Goal: Information Seeking & Learning: Learn about a topic

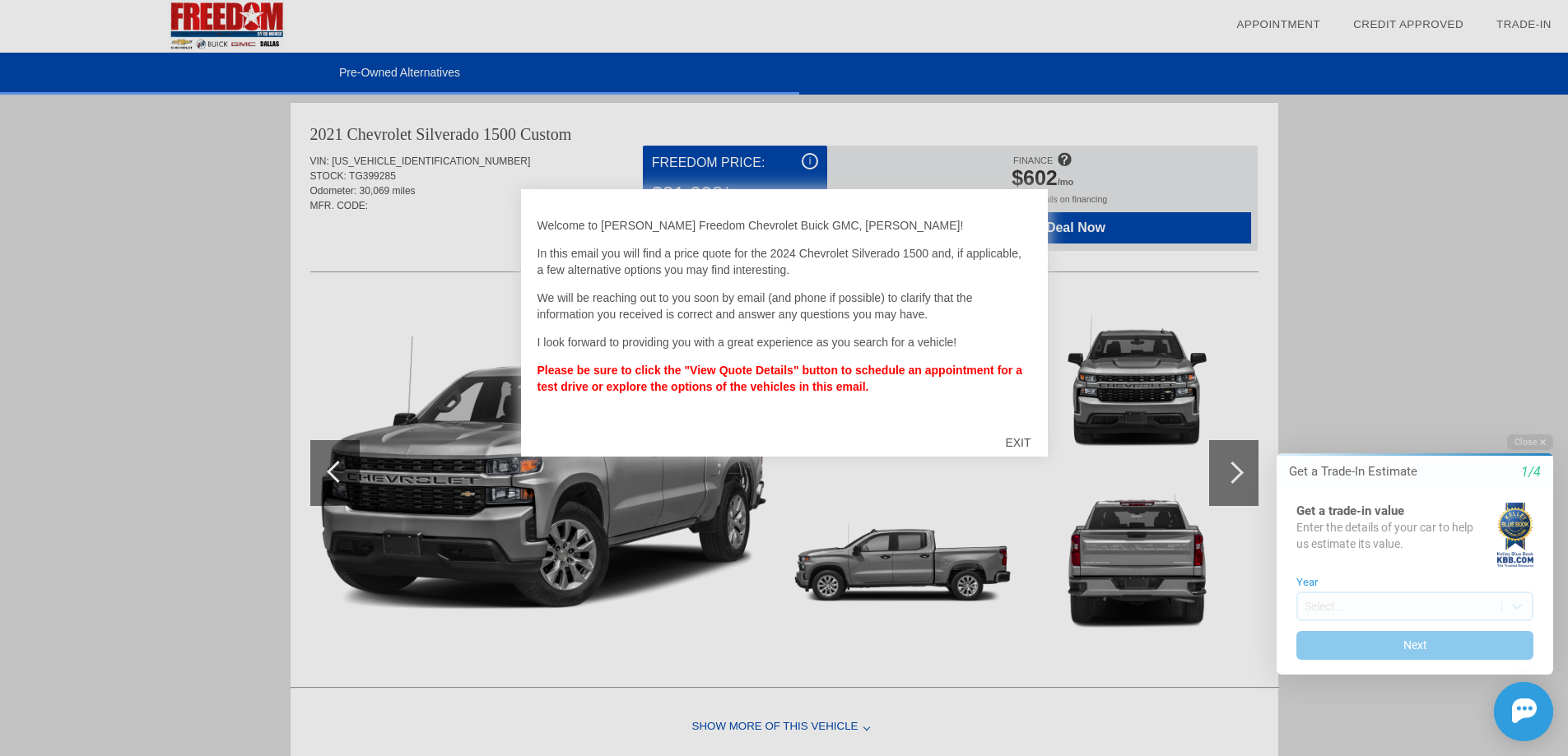
click at [1027, 444] on div "EXIT" at bounding box center [1018, 443] width 59 height 50
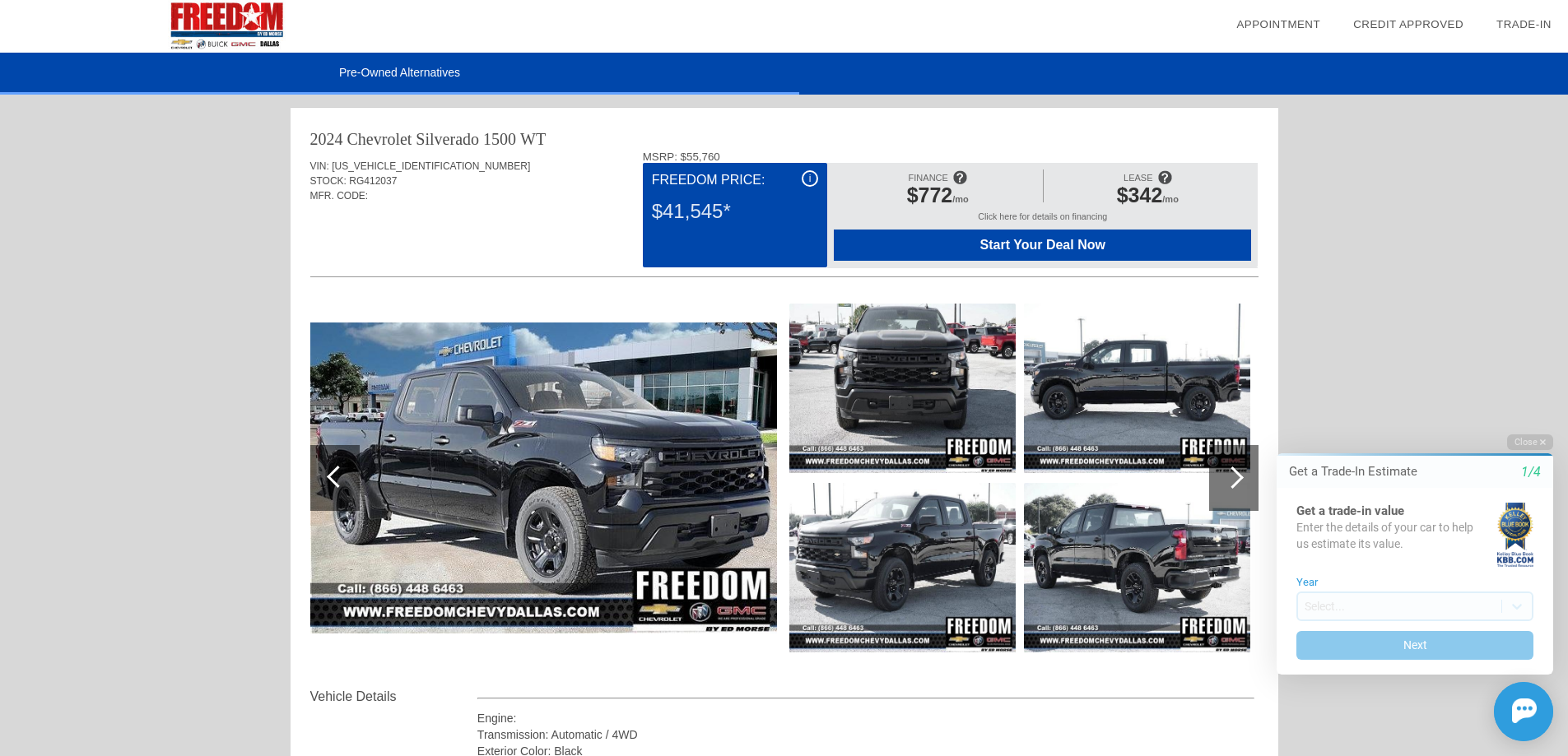
scroll to position [83, 0]
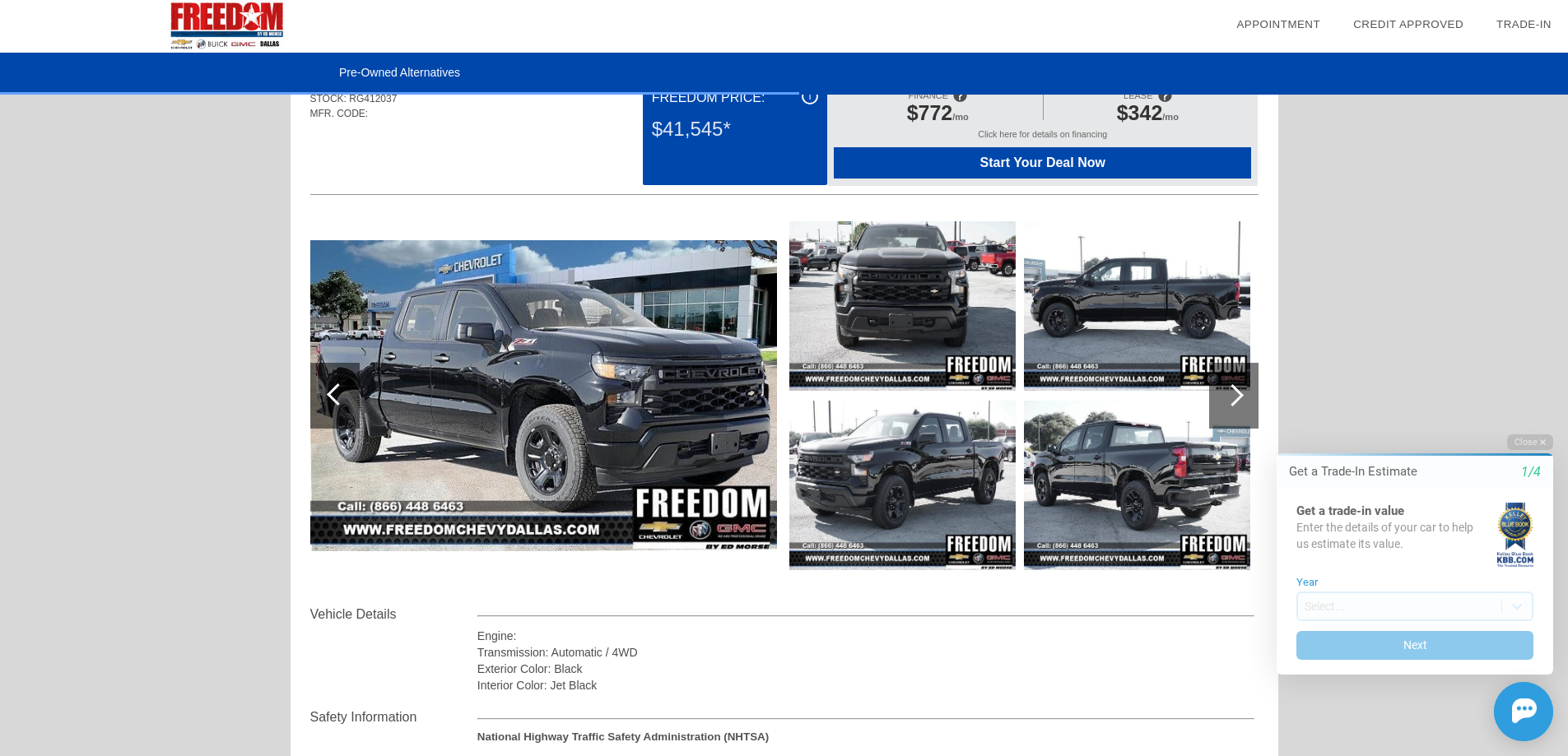
click at [1228, 407] on div at bounding box center [1234, 396] width 50 height 66
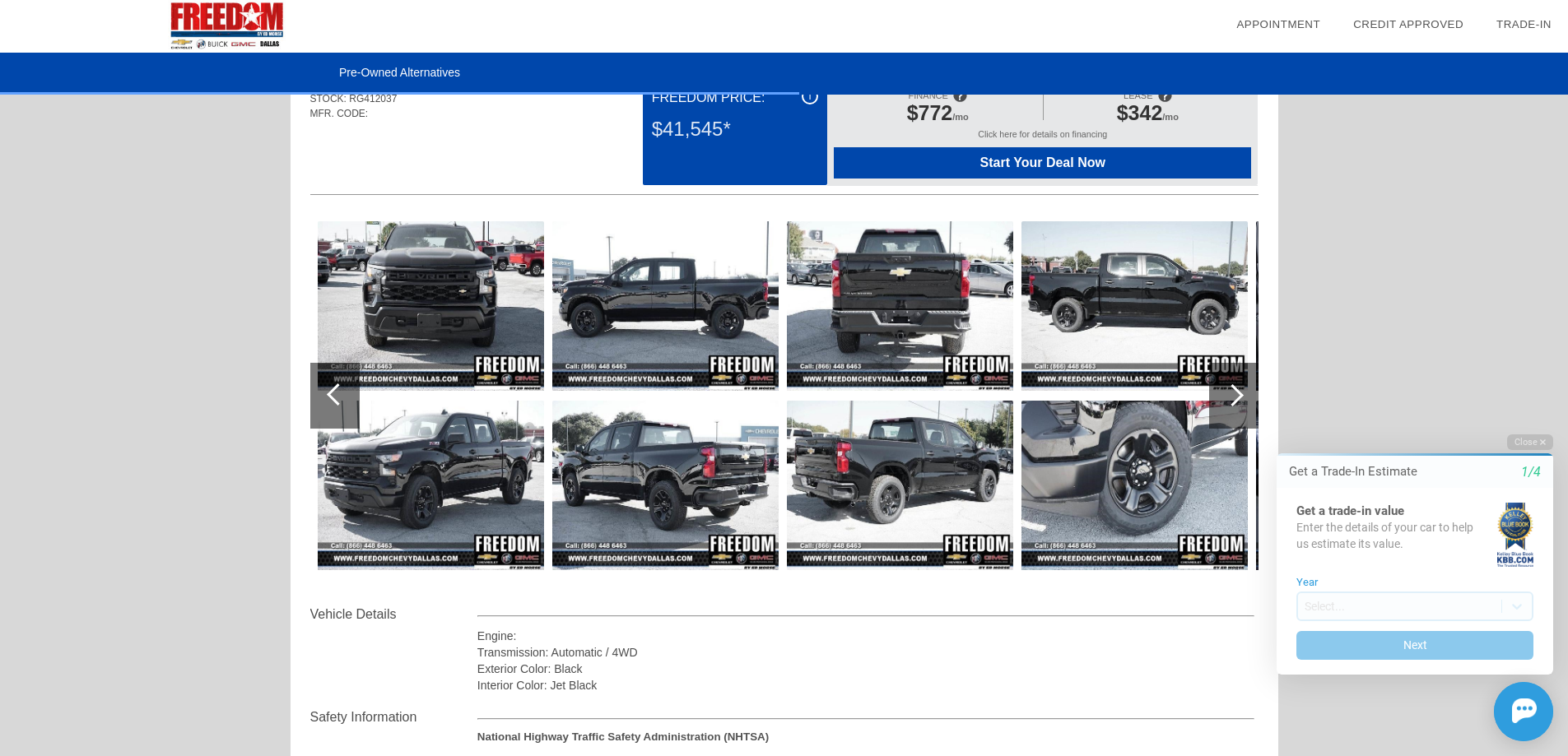
click at [1228, 407] on div at bounding box center [1234, 396] width 50 height 66
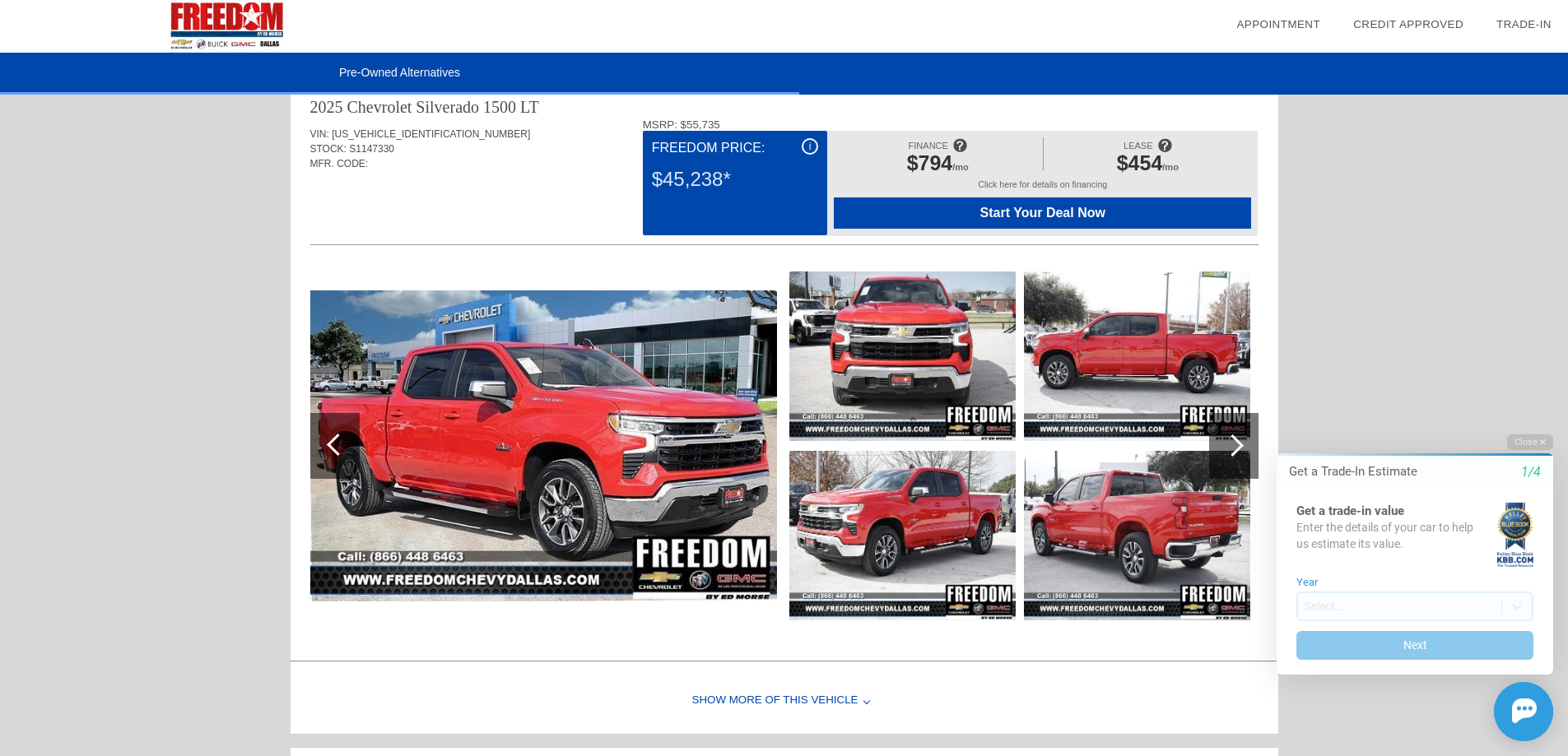
scroll to position [1070, 0]
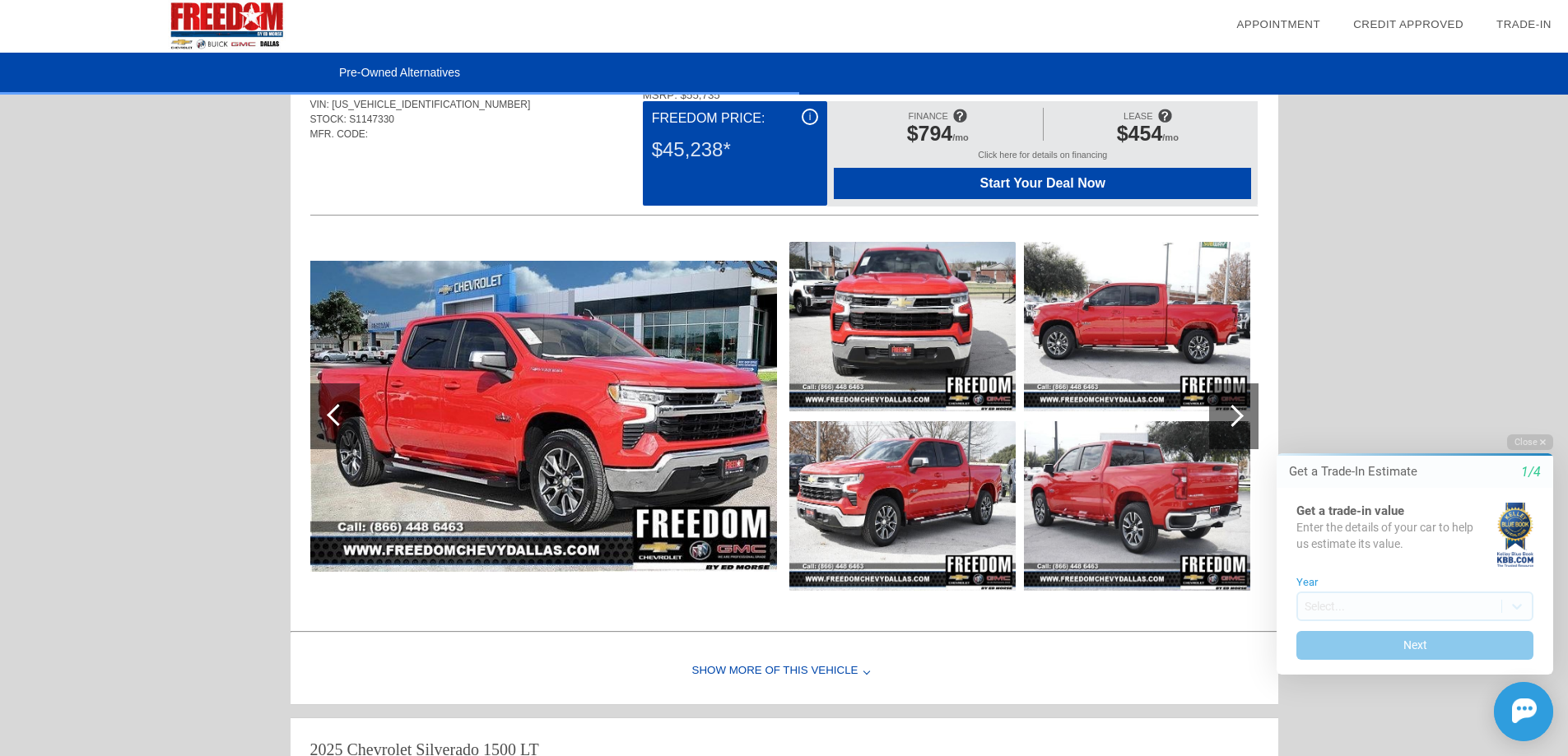
click at [1223, 404] on div at bounding box center [1234, 416] width 50 height 66
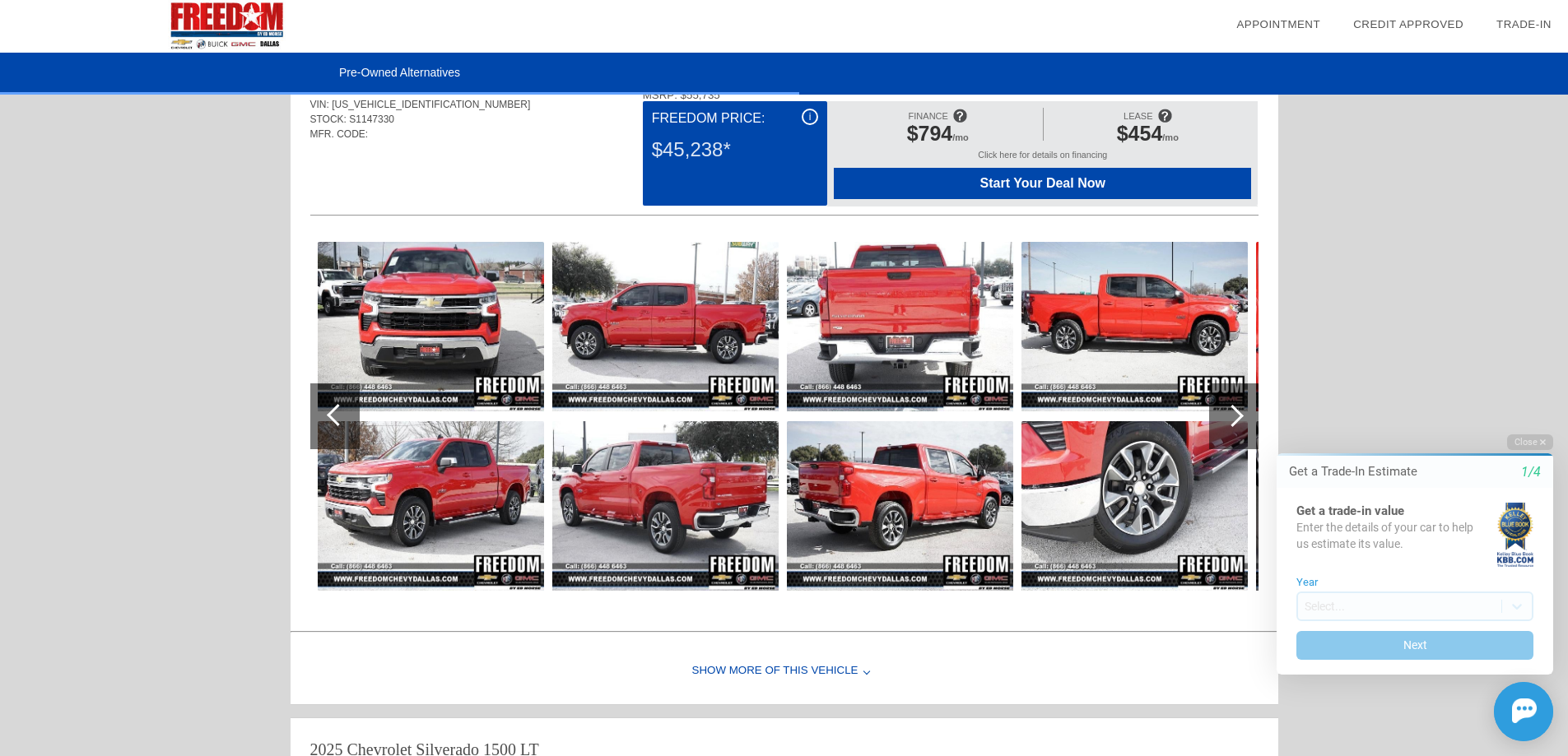
click at [1223, 404] on div at bounding box center [1234, 416] width 50 height 66
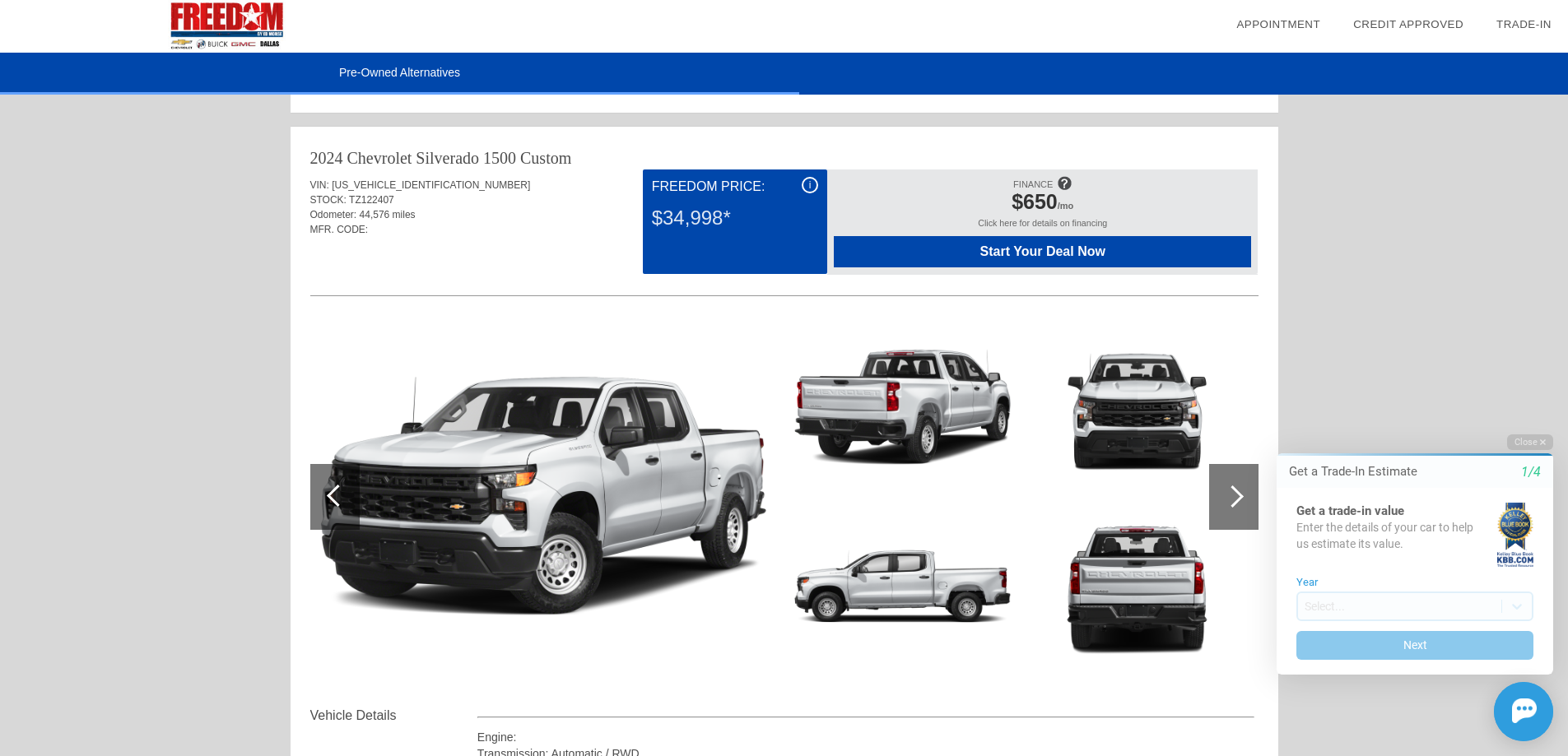
scroll to position [2304, 0]
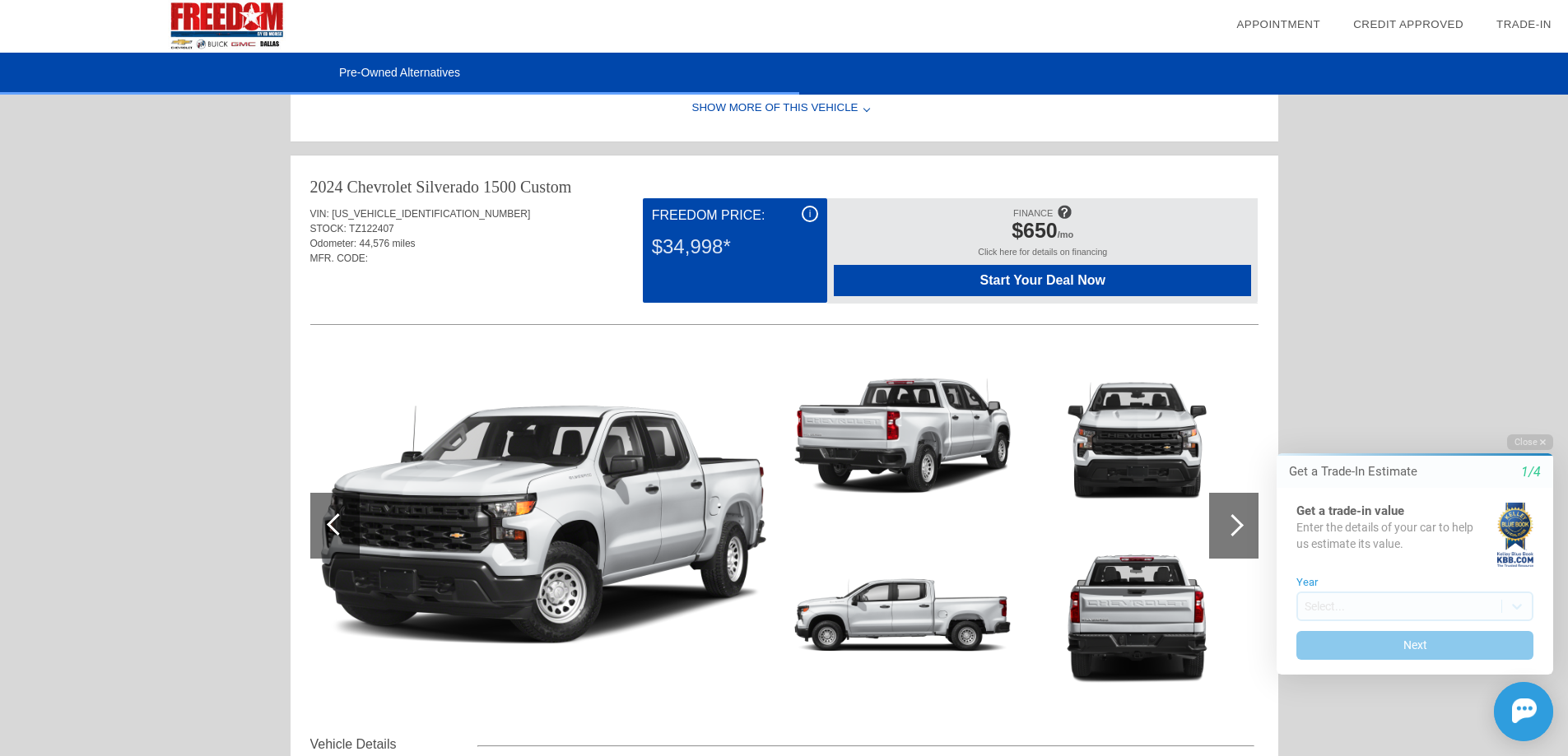
click at [1225, 525] on div at bounding box center [1232, 525] width 22 height 22
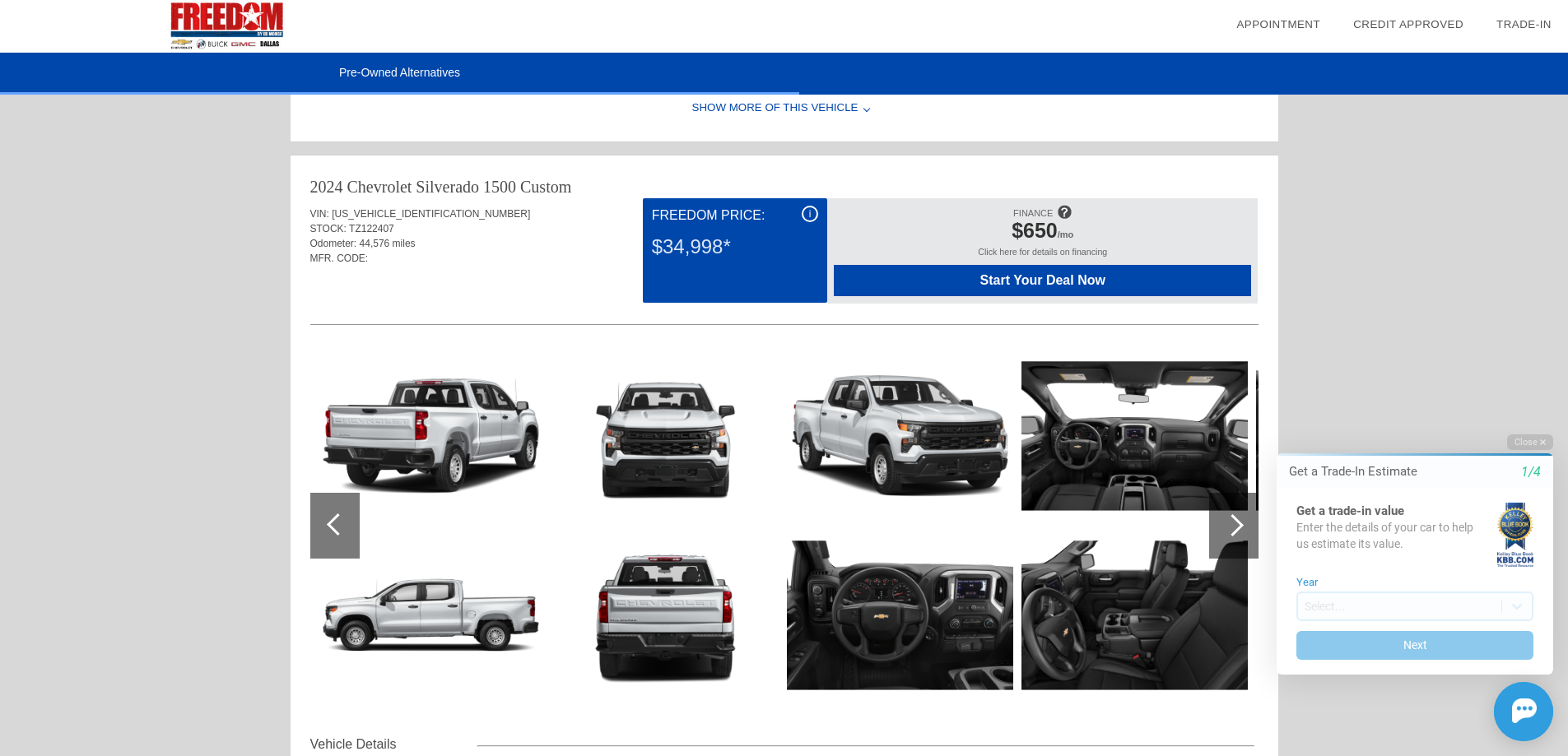
click at [1225, 525] on div at bounding box center [1232, 525] width 22 height 22
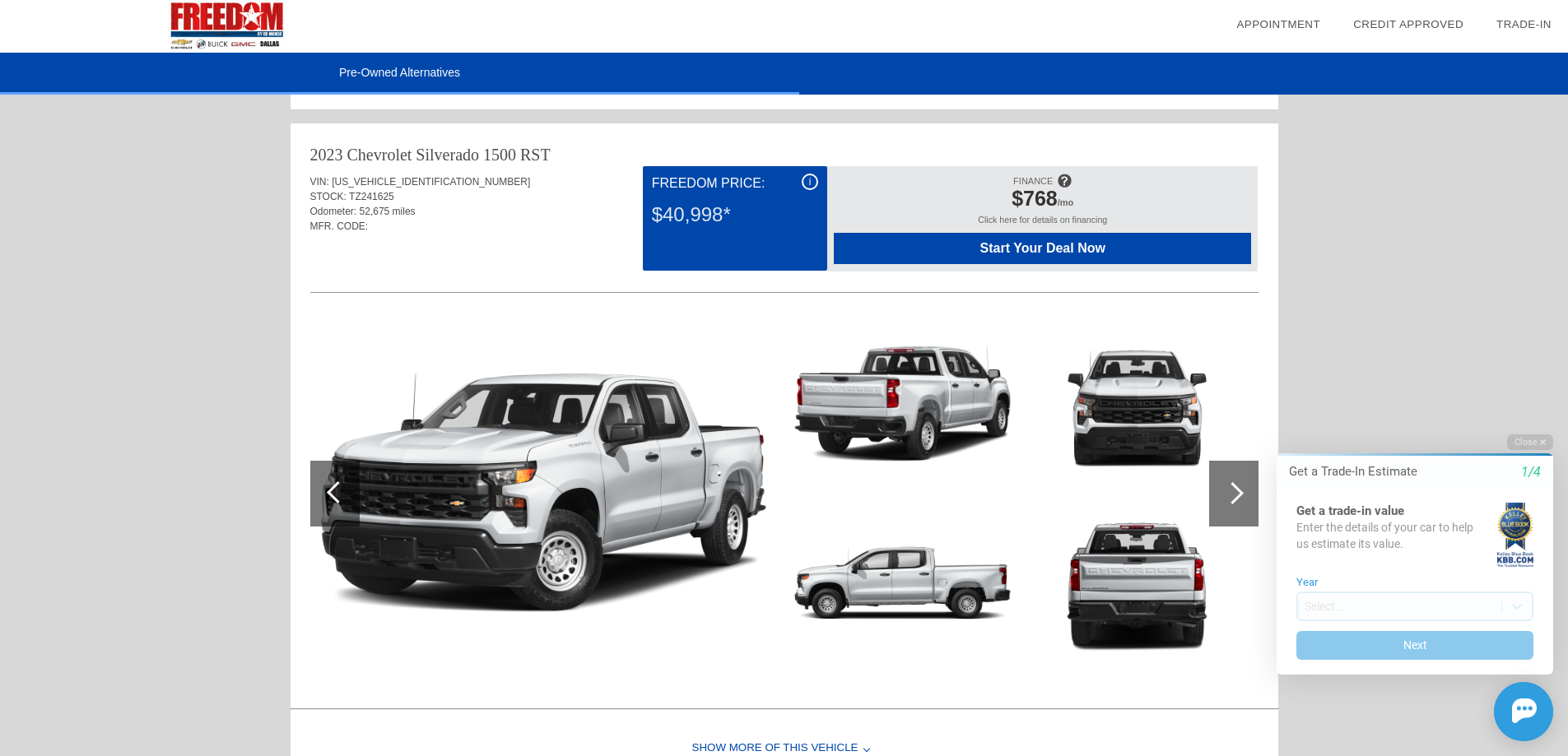
scroll to position [3373, 0]
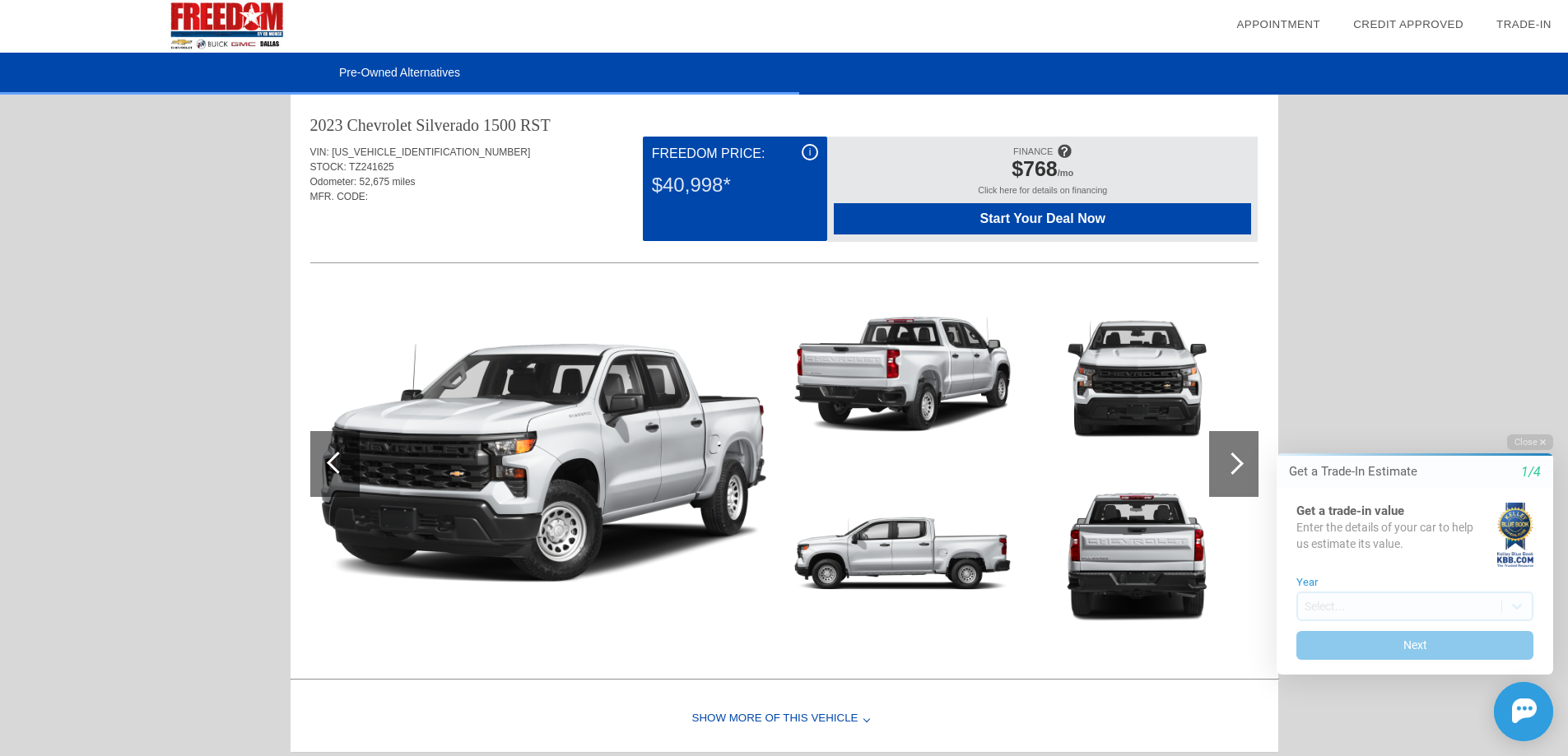
click at [1232, 457] on div at bounding box center [1232, 464] width 22 height 22
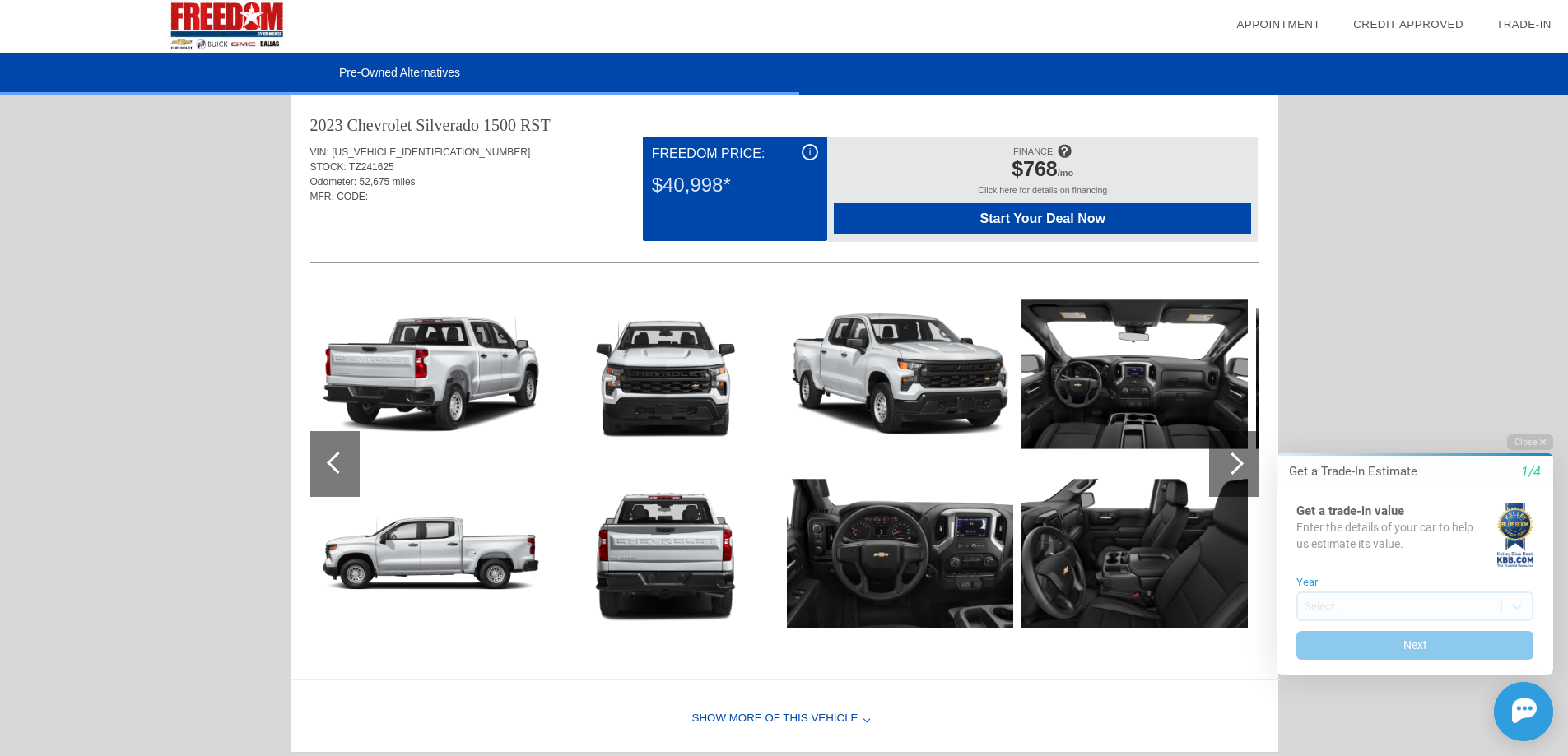
click at [1232, 457] on div at bounding box center [1232, 464] width 22 height 22
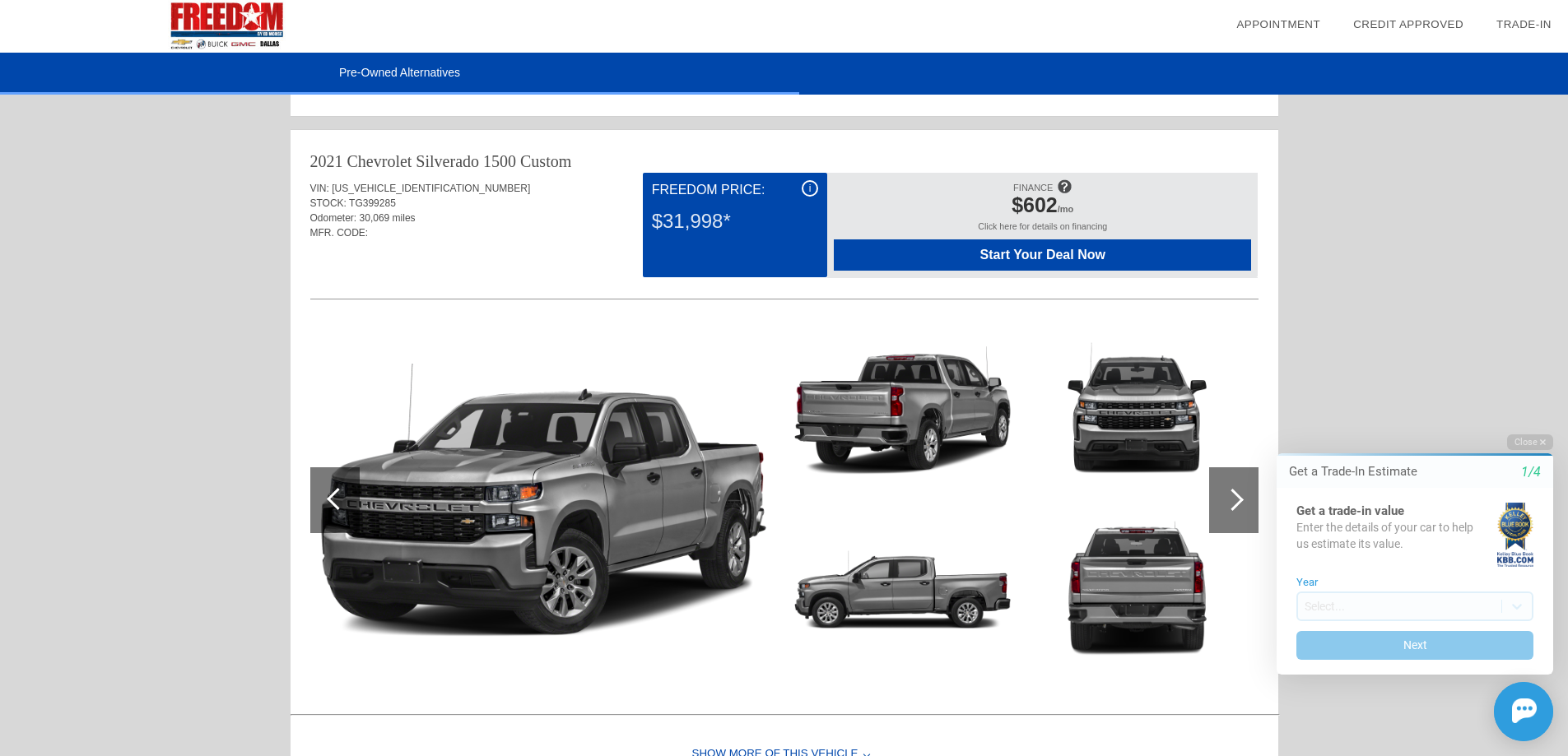
scroll to position [4032, 0]
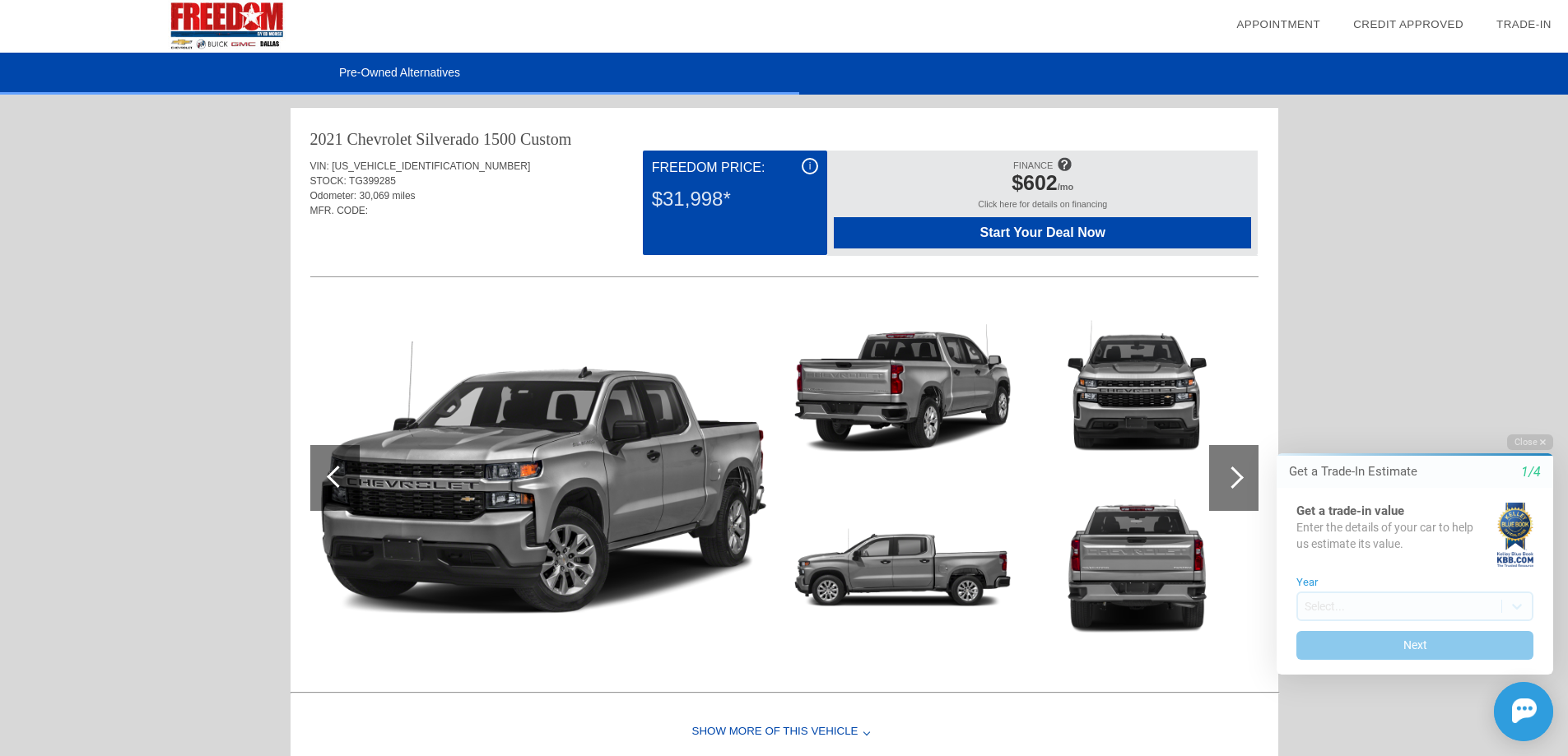
click at [1222, 481] on div at bounding box center [1234, 478] width 50 height 66
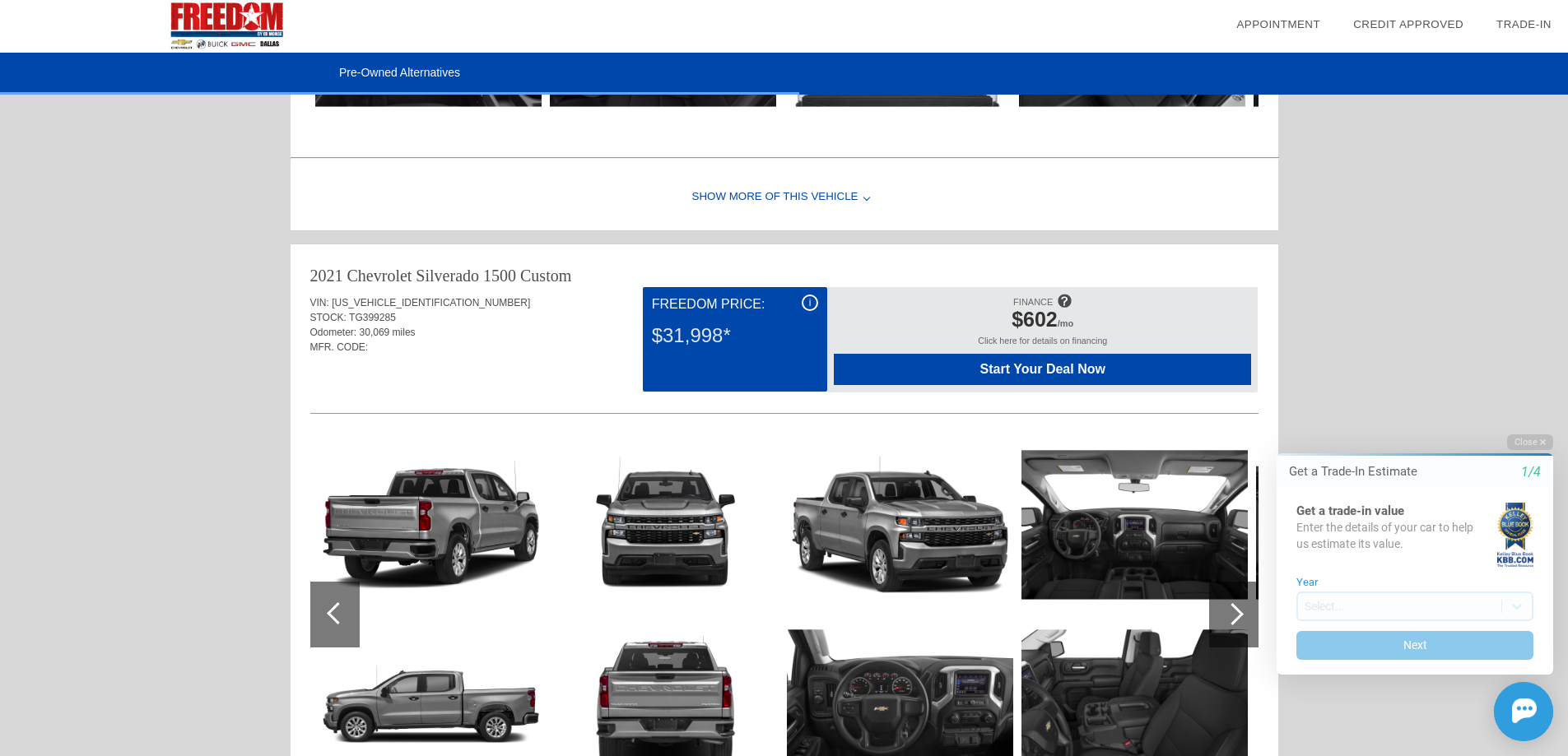
scroll to position [3978, 0]
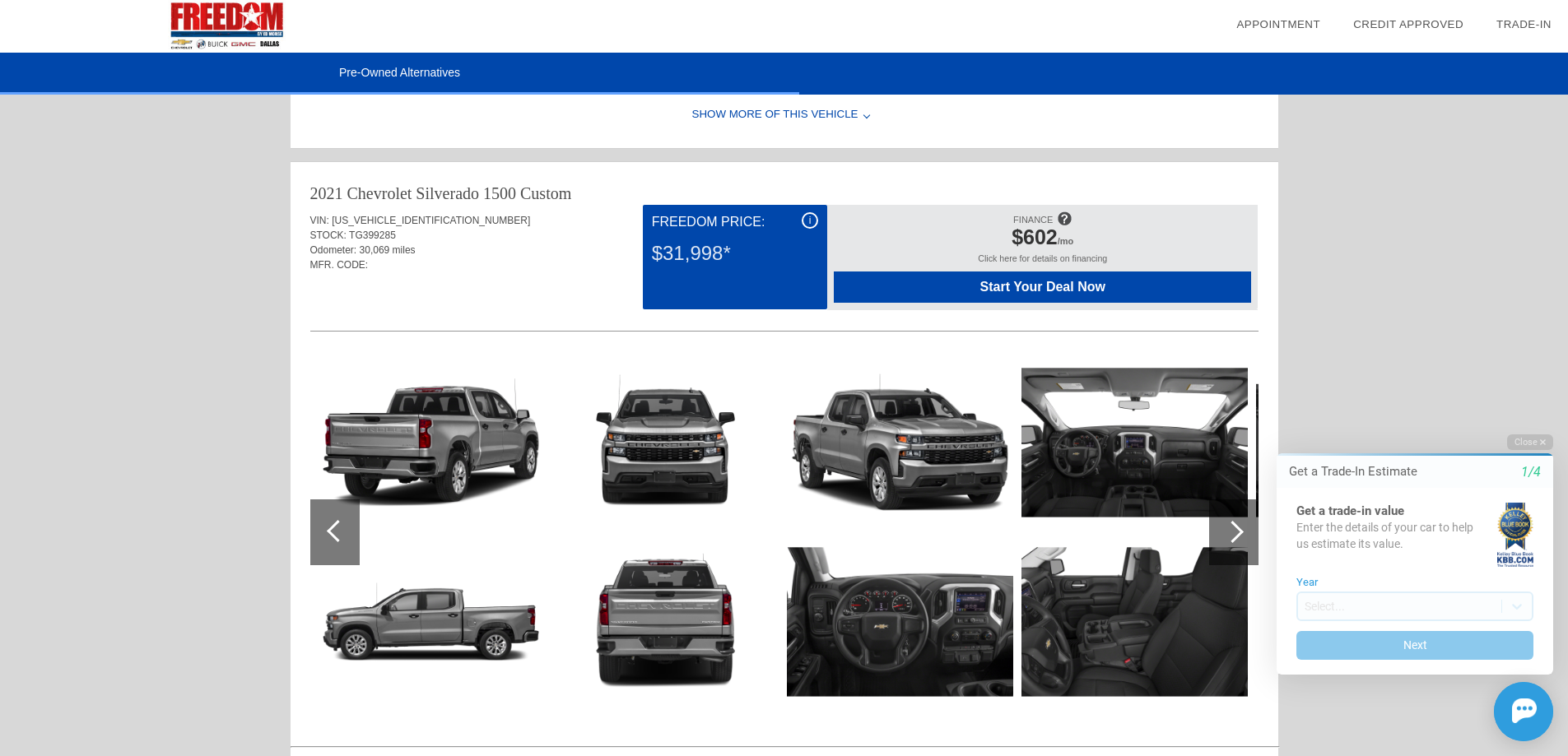
click at [326, 544] on div at bounding box center [335, 533] width 50 height 66
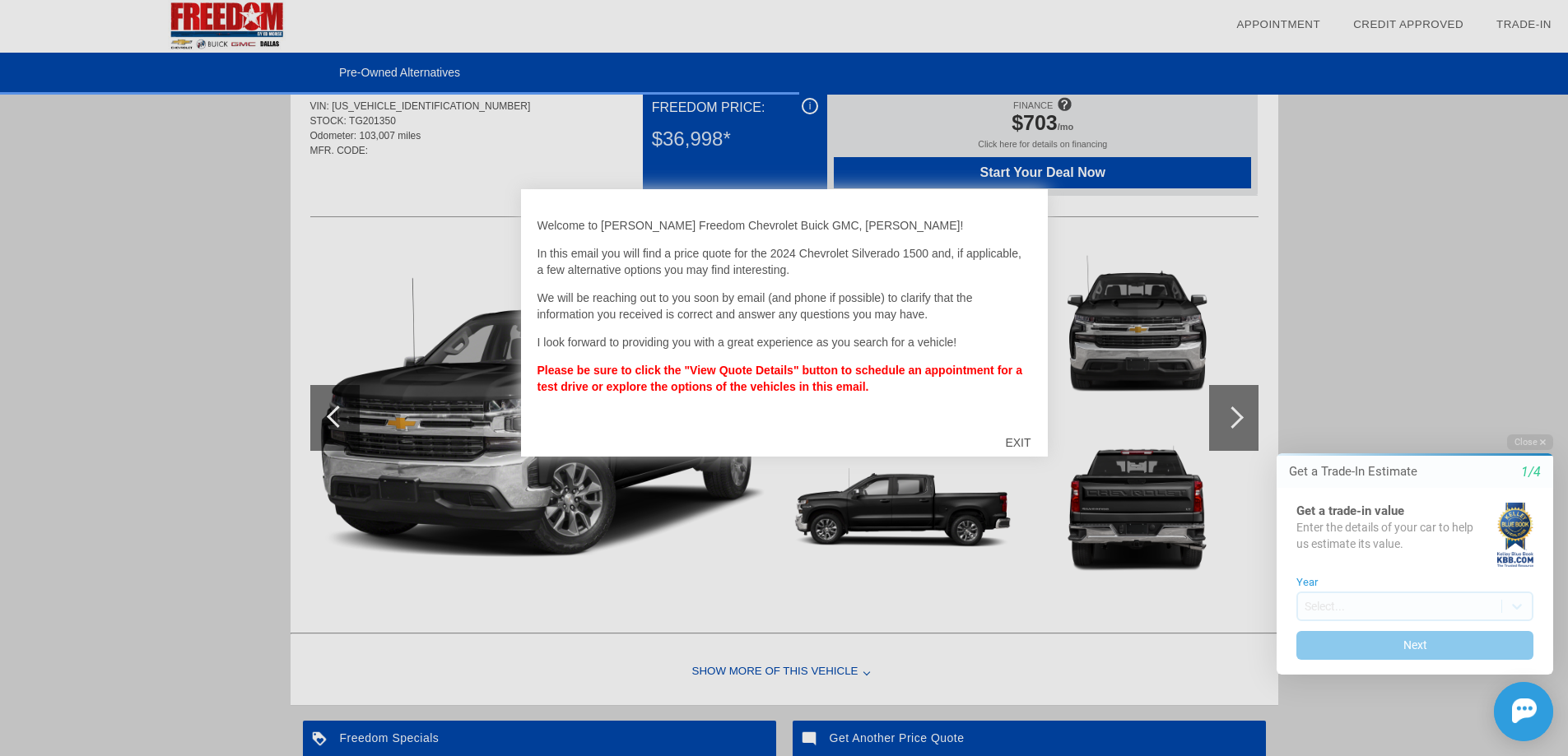
scroll to position [4966, 0]
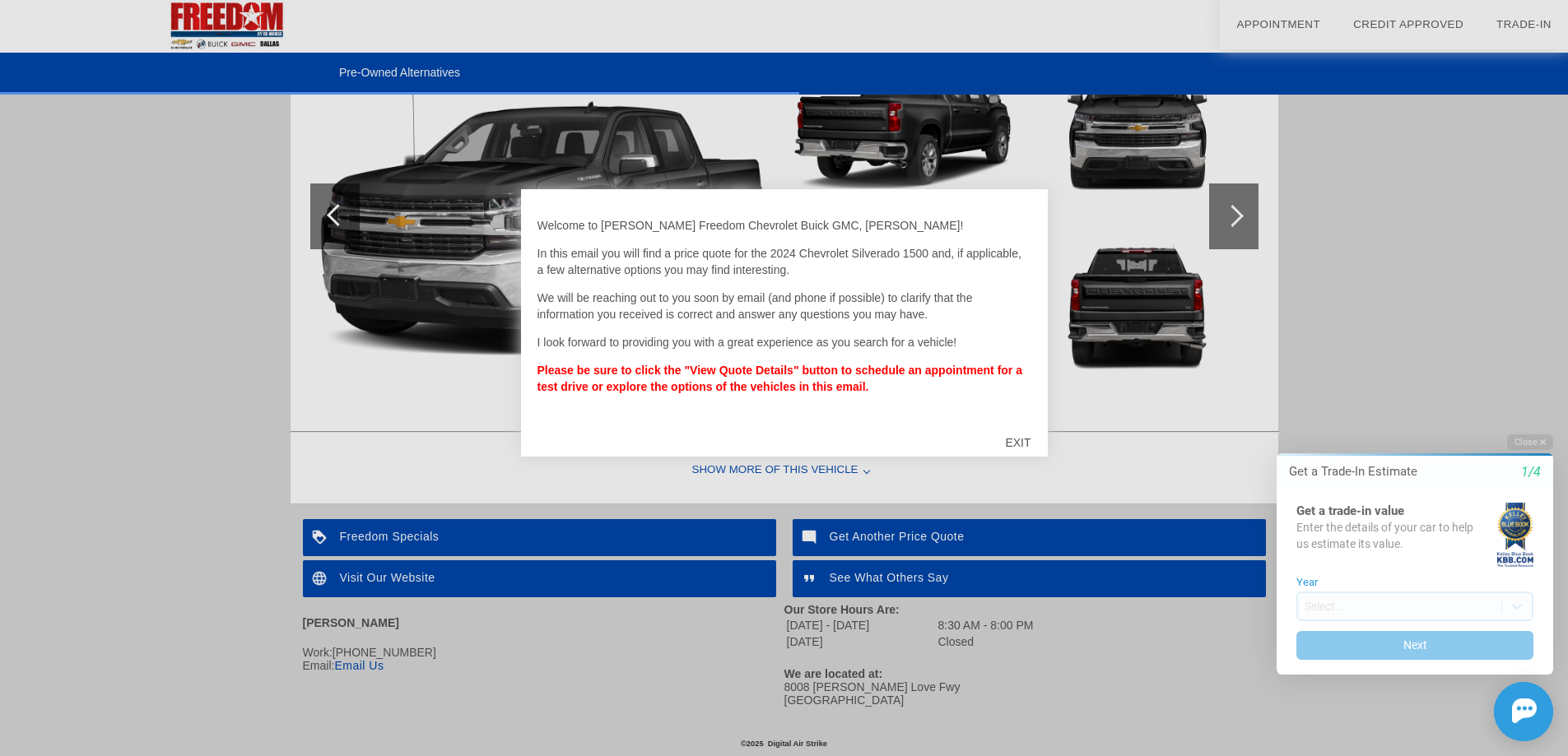
click at [1017, 440] on div "EXIT" at bounding box center [1018, 443] width 59 height 50
